Goal: Information Seeking & Learning: Learn about a topic

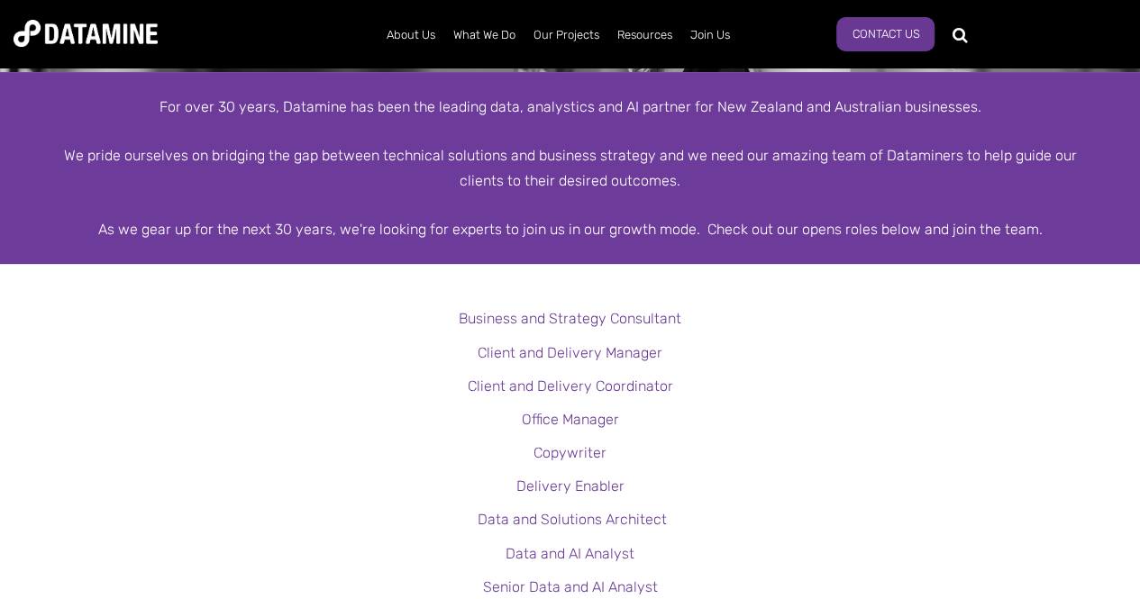
scroll to position [306, 0]
click at [489, 350] on link "Client and Delivery Manager" at bounding box center [570, 353] width 185 height 17
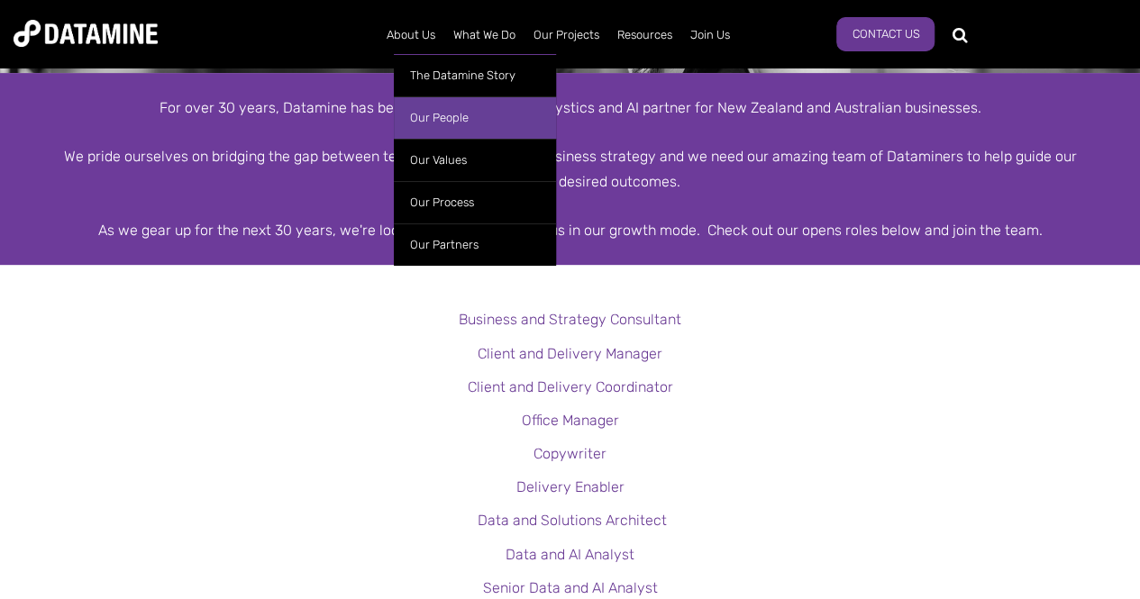
click at [423, 111] on link "Our People" at bounding box center [475, 117] width 162 height 42
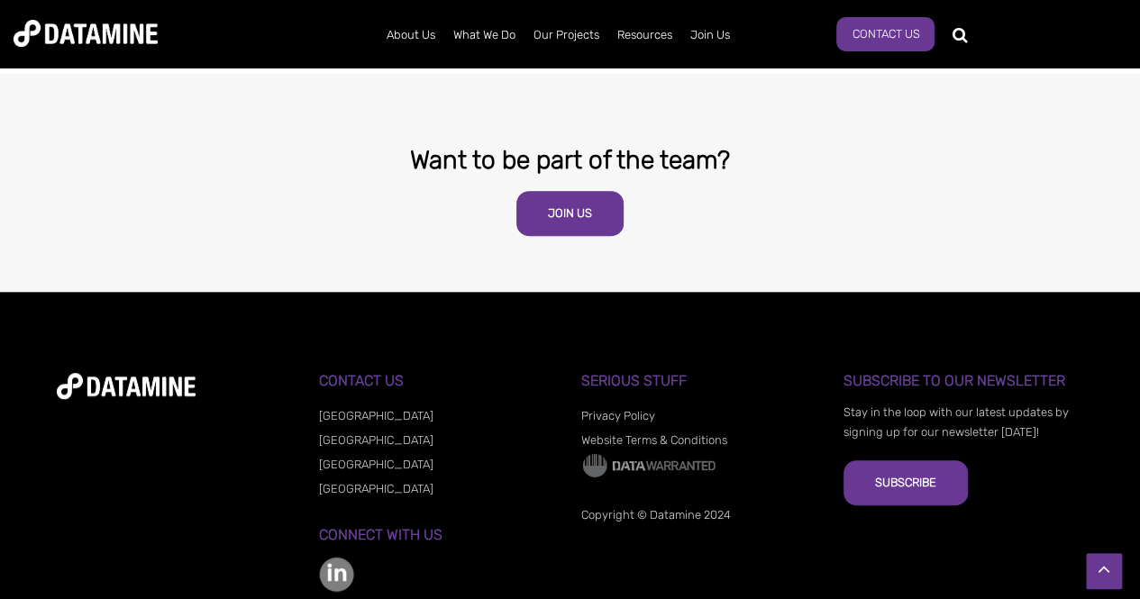
scroll to position [3668, 0]
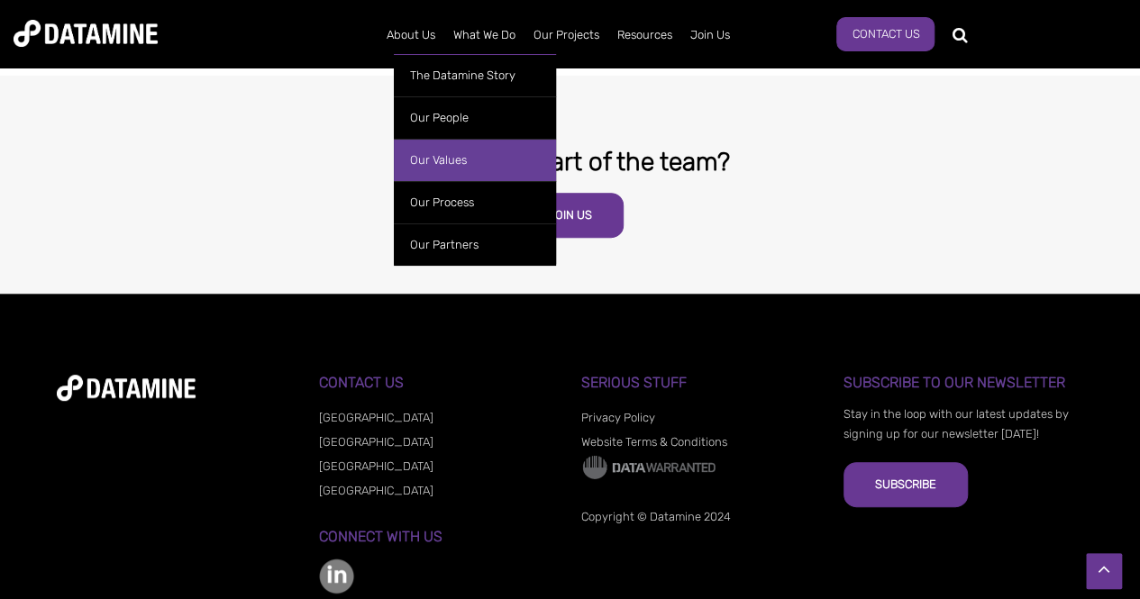
click at [429, 165] on link "Our Values" at bounding box center [475, 160] width 162 height 42
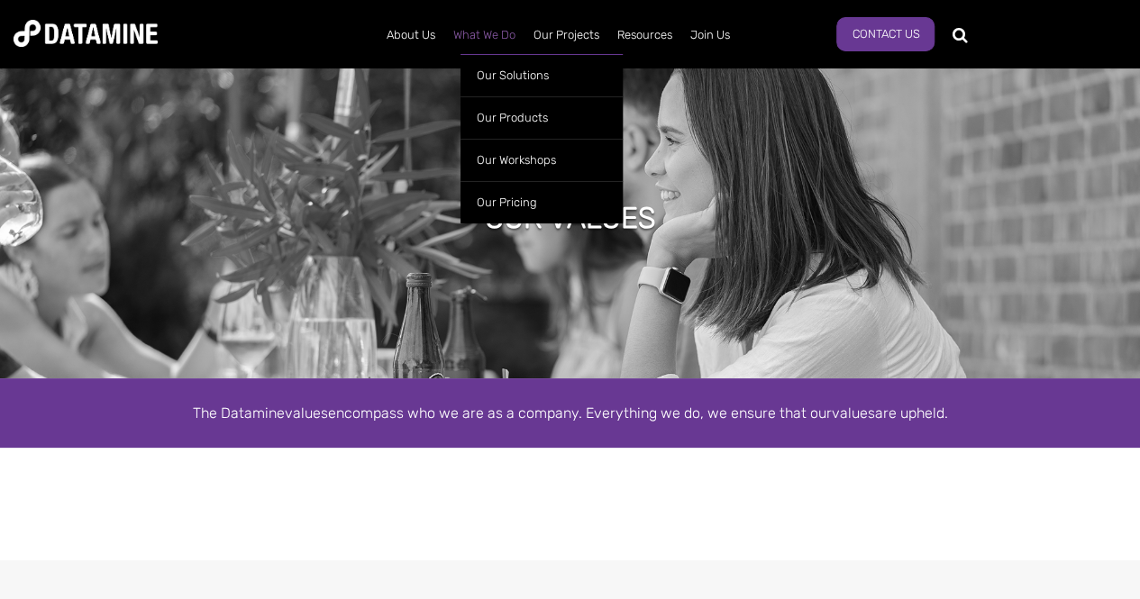
click at [473, 29] on link "What We Do" at bounding box center [484, 35] width 80 height 47
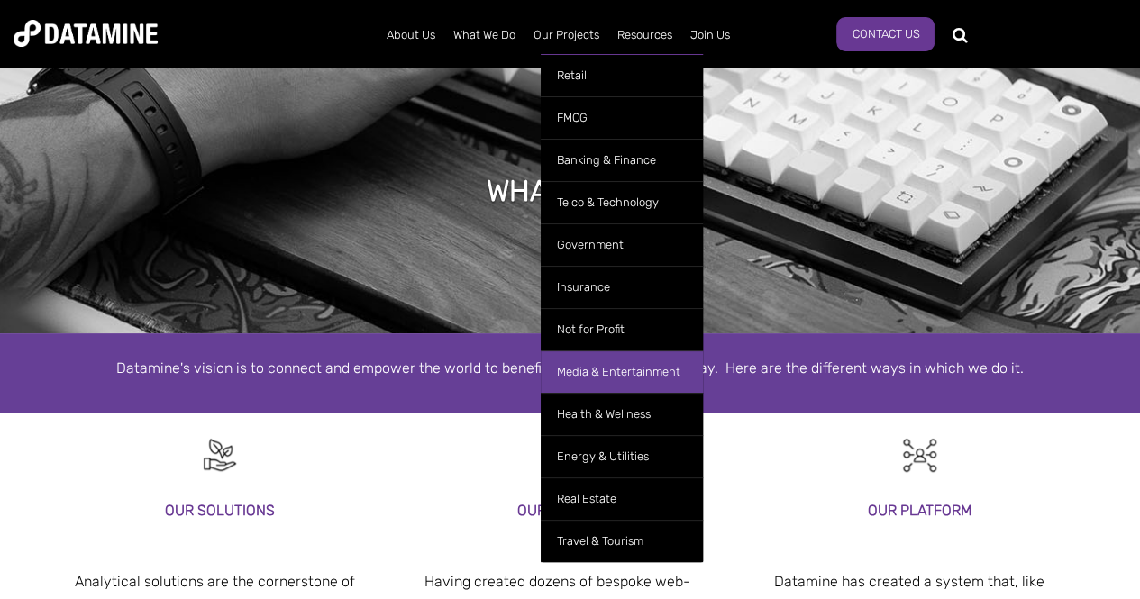
click at [631, 363] on link "Media & Entertainment" at bounding box center [622, 372] width 162 height 42
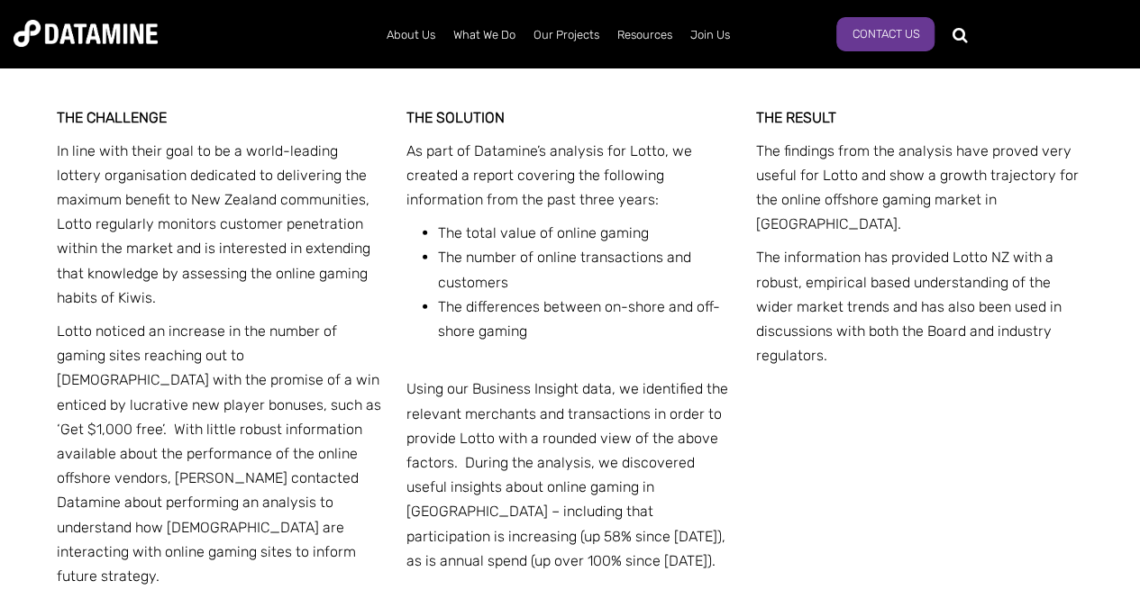
scroll to position [2130, 0]
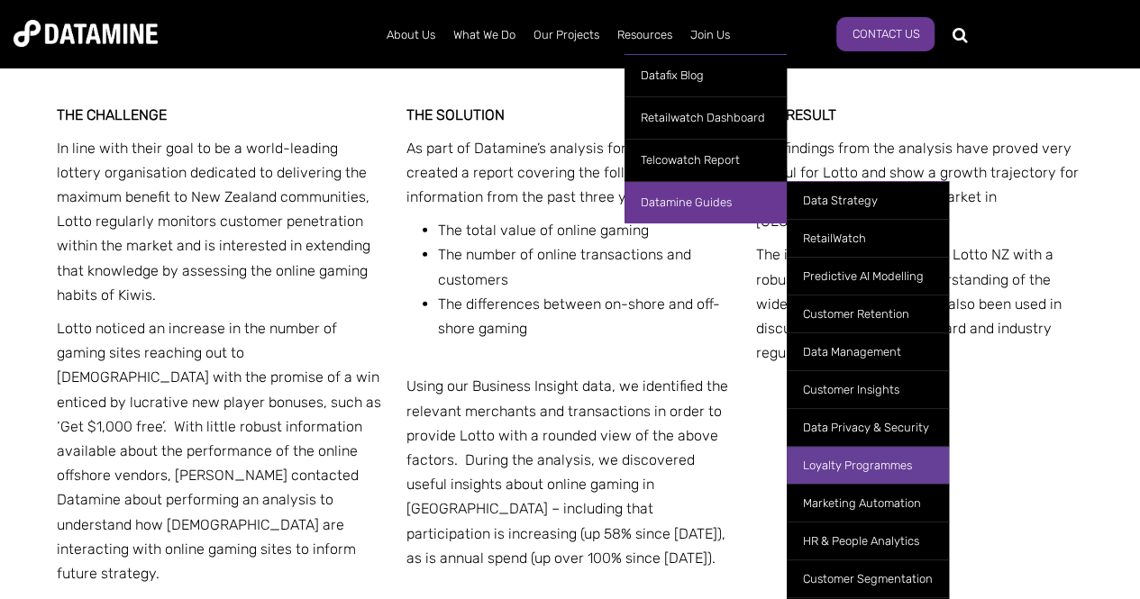
click at [848, 459] on link "Loyalty Programmes" at bounding box center [868, 465] width 162 height 38
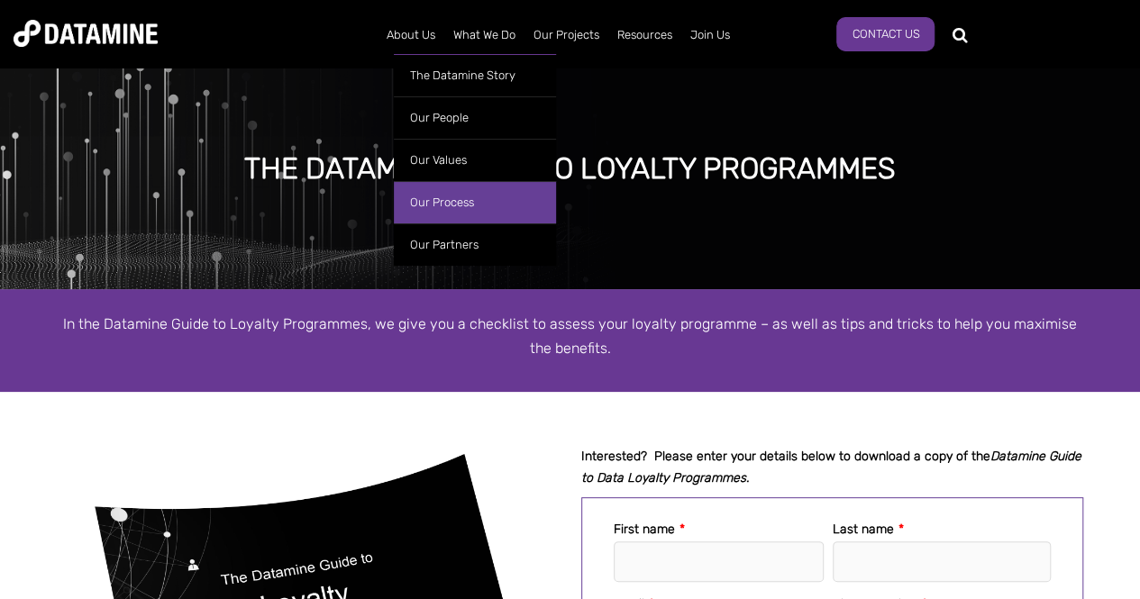
click at [443, 210] on link "Our Process" at bounding box center [475, 202] width 162 height 42
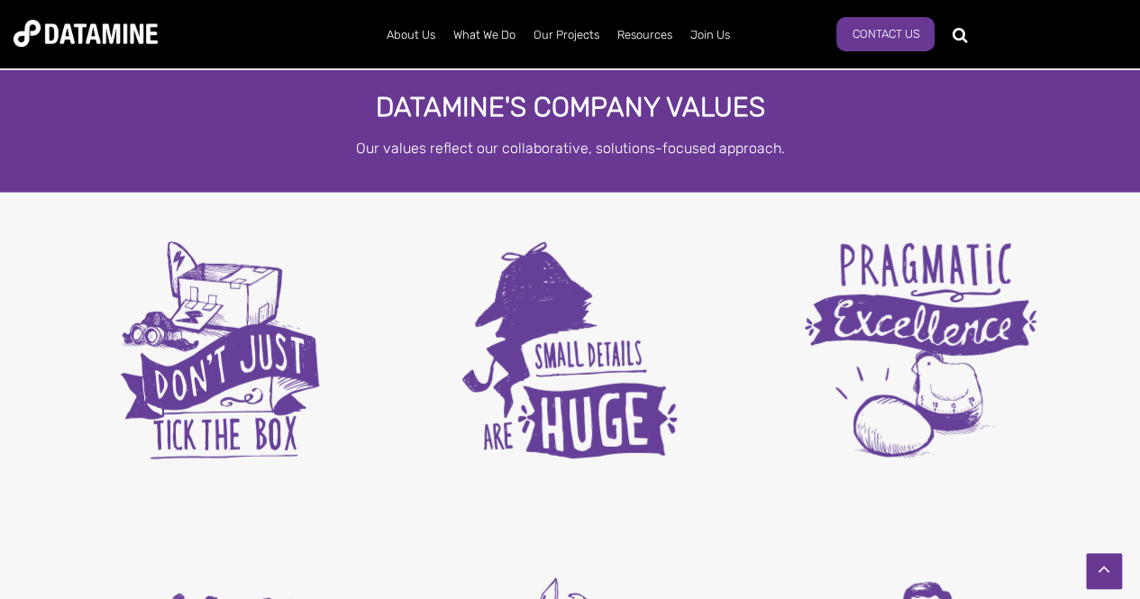
scroll to position [2263, 0]
